Goal: Navigation & Orientation: Find specific page/section

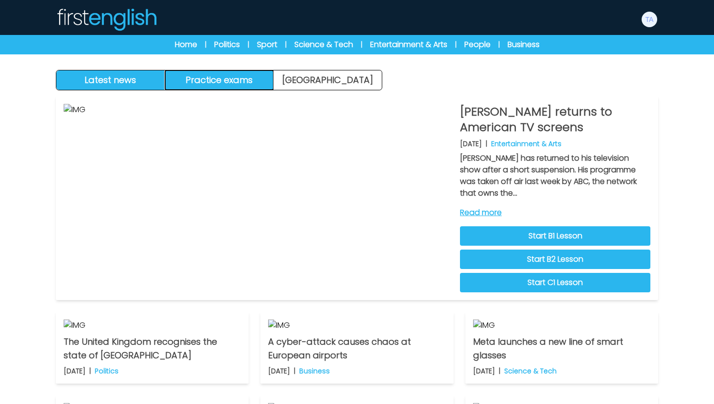
click at [244, 84] on button "Practice exams" at bounding box center [219, 79] width 109 height 19
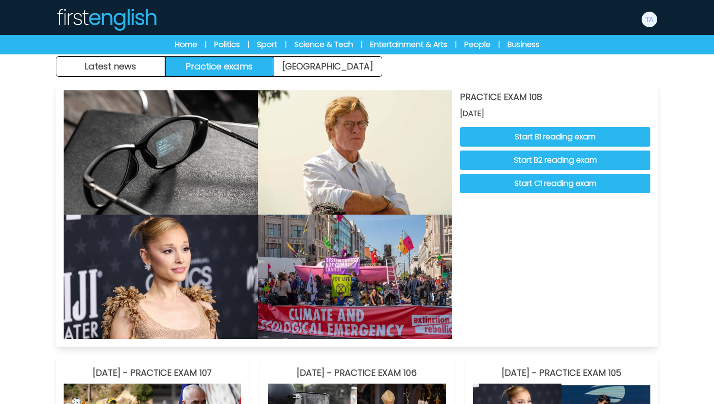
scroll to position [17, 0]
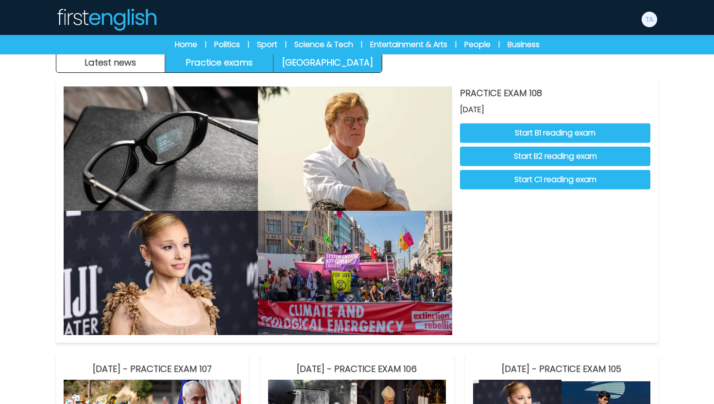
click at [304, 61] on link "[GEOGRAPHIC_DATA]" at bounding box center [327, 62] width 108 height 19
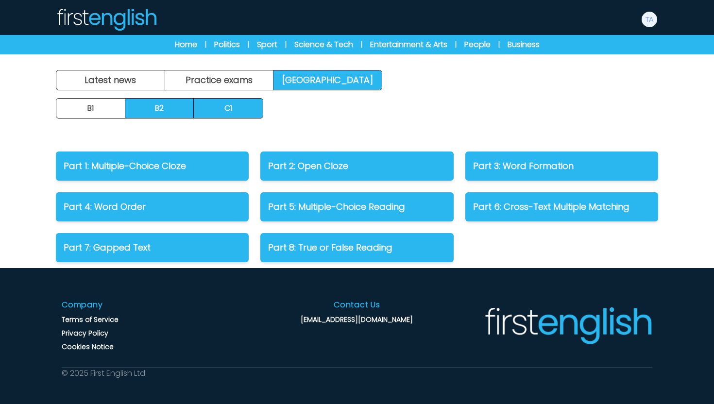
click at [152, 108] on link "B2" at bounding box center [159, 108] width 69 height 19
